Goal: Find specific page/section: Find specific page/section

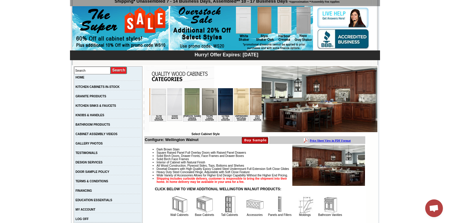
scroll to position [0, 1070]
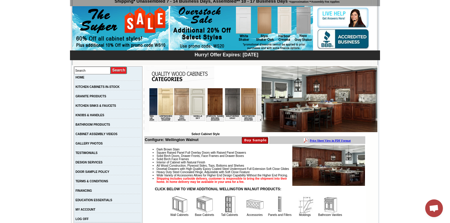
drag, startPoint x: 157, startPoint y: 130, endPoint x: 398, endPoint y: 222, distance: 258.6
click at [289, 107] on img at bounding box center [296, 101] width 15 height 27
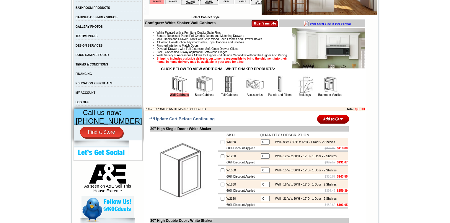
scroll to position [213, 0]
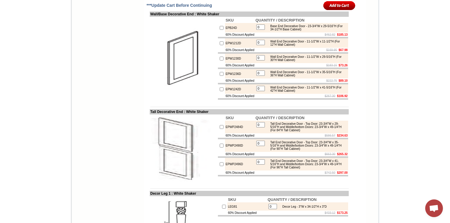
scroll to position [1299, 0]
